Goal: Transaction & Acquisition: Subscribe to service/newsletter

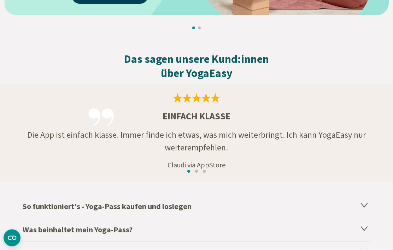
scroll to position [1112, 0]
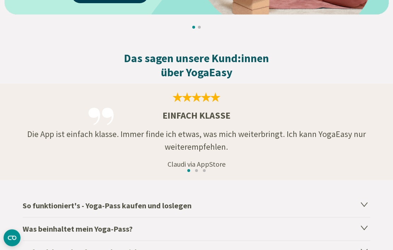
click at [178, 210] on h4 "So funktioniert's - Yoga-Pass kaufen und loslegen" at bounding box center [197, 206] width 348 height 23
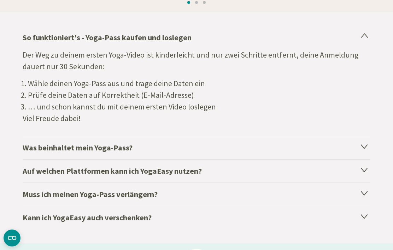
scroll to position [1283, 0]
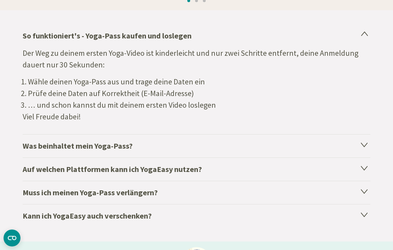
click at [360, 147] on h4 "Was beinhaltet mein Yoga-Pass?" at bounding box center [197, 145] width 348 height 23
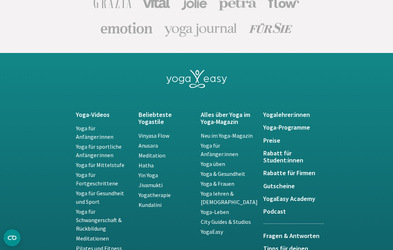
scroll to position [1758, 0]
click at [272, 142] on h5 "Preise" at bounding box center [290, 140] width 54 height 7
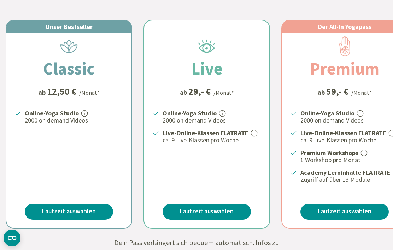
scroll to position [166, 0]
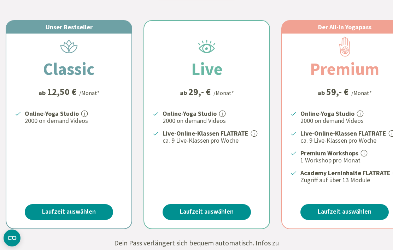
click at [58, 210] on link "Laufzeit auswählen" at bounding box center [69, 212] width 88 height 16
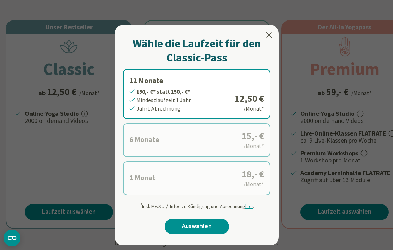
click at [268, 36] on icon at bounding box center [269, 35] width 6 height 6
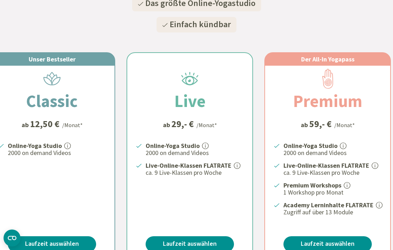
scroll to position [126, 0]
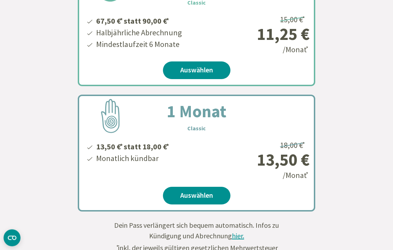
scroll to position [363, 0]
click at [198, 195] on link "Auswählen" at bounding box center [196, 196] width 67 height 18
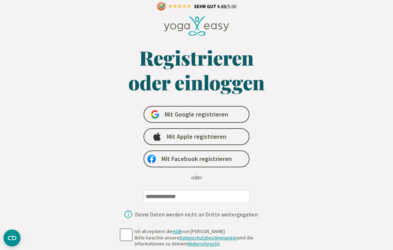
scroll to position [3, 0]
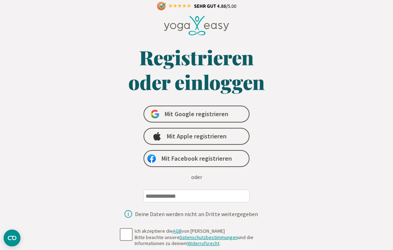
click at [206, 195] on input "email" at bounding box center [196, 196] width 106 height 13
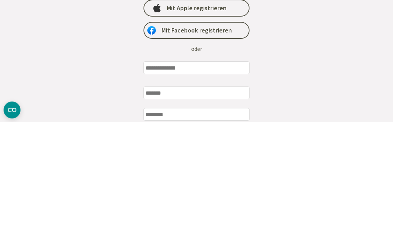
type input "*"
type input "**********"
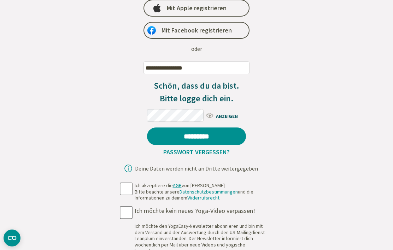
scroll to position [131, 0]
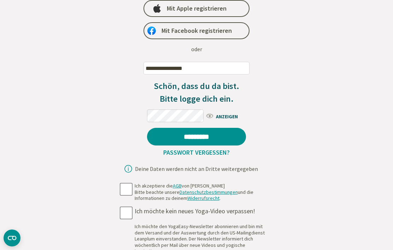
click at [204, 138] on input "*********" at bounding box center [196, 137] width 99 height 18
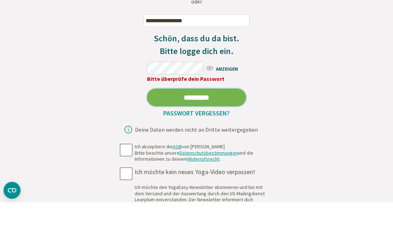
click at [196, 136] on input "*********" at bounding box center [196, 145] width 99 height 18
